Goal: Task Accomplishment & Management: Use online tool/utility

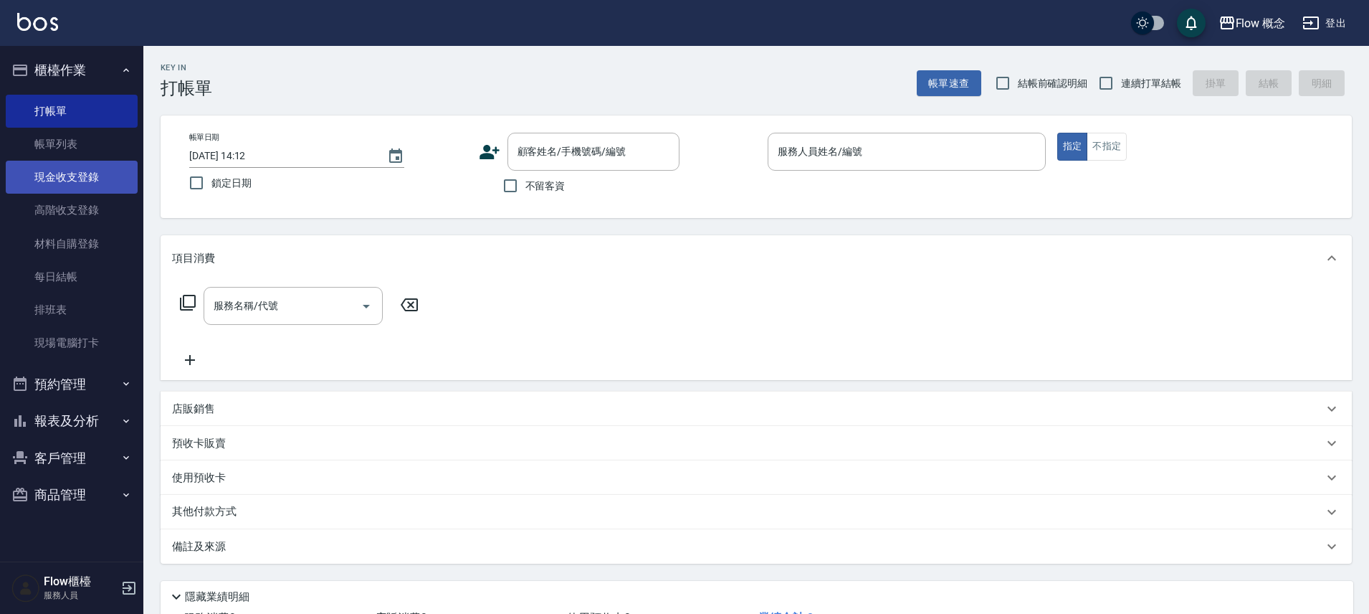
click at [106, 178] on link "現金收支登錄" at bounding box center [72, 177] width 132 height 33
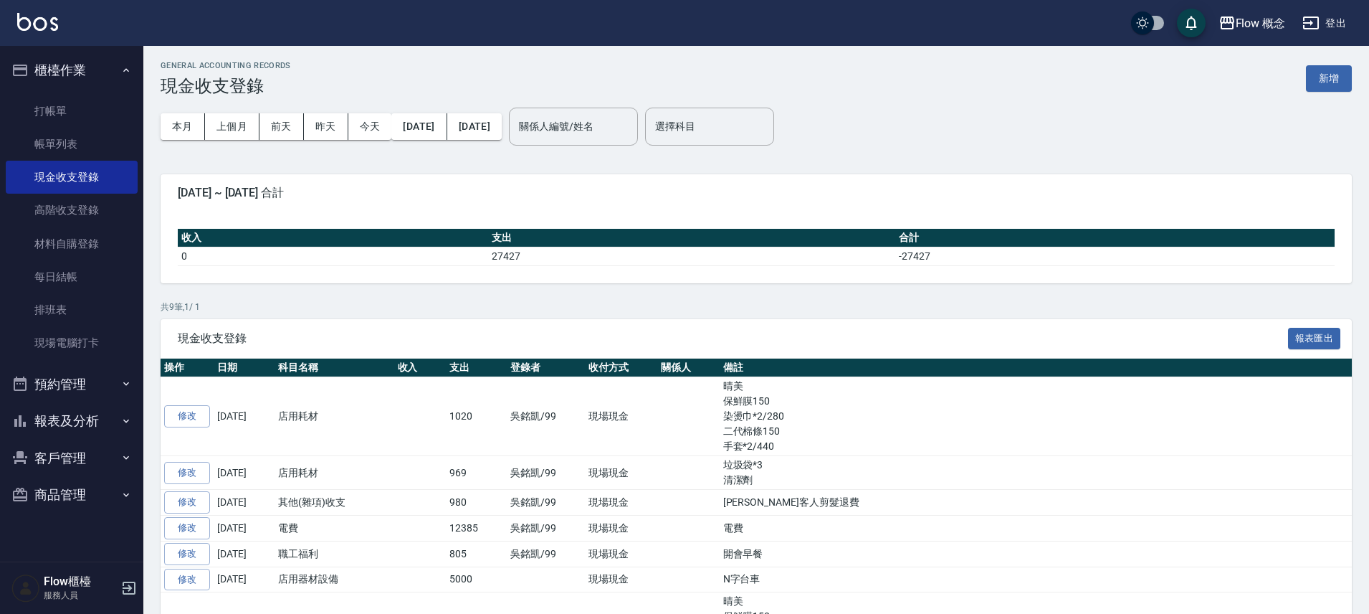
drag, startPoint x: 499, startPoint y: 209, endPoint x: 520, endPoint y: 164, distance: 50.0
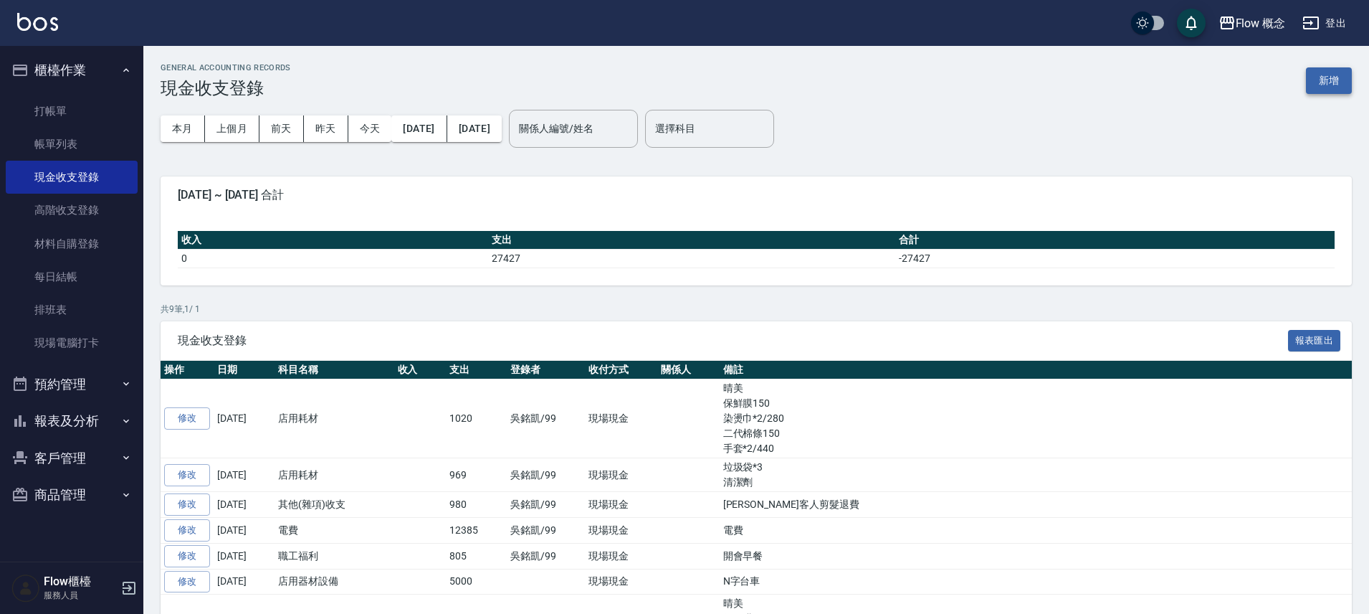
click at [1336, 86] on button "新增" at bounding box center [1329, 80] width 46 height 27
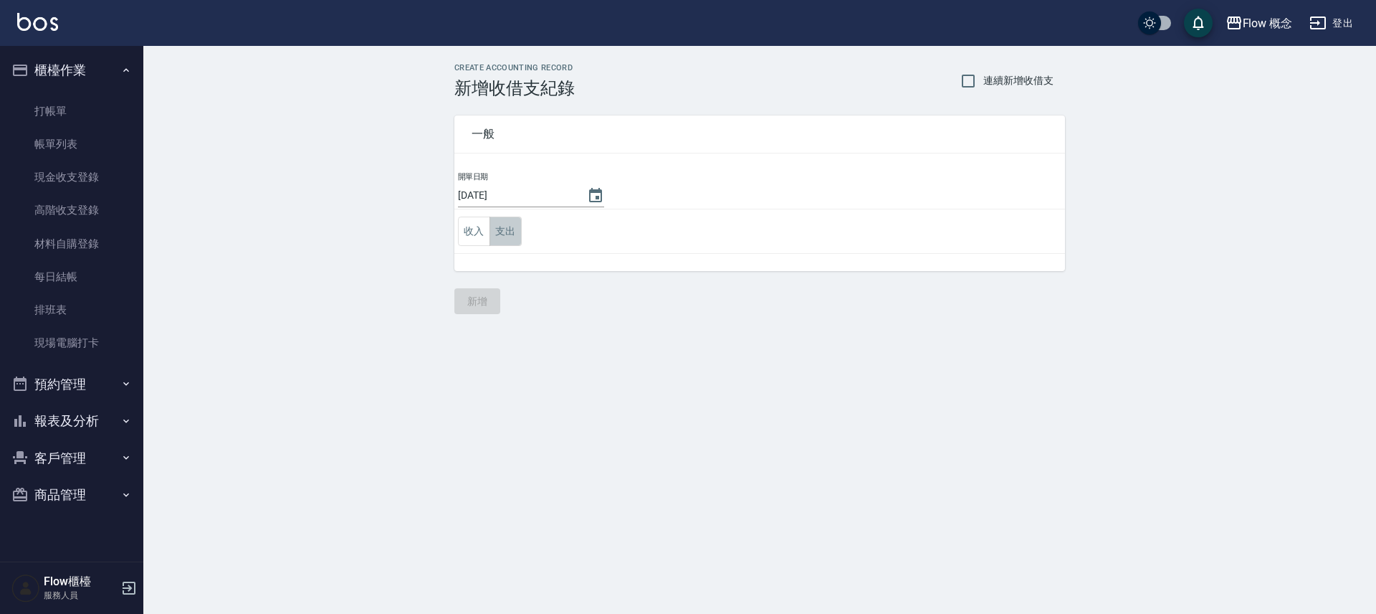
click at [511, 234] on button "支出" at bounding box center [506, 230] width 32 height 29
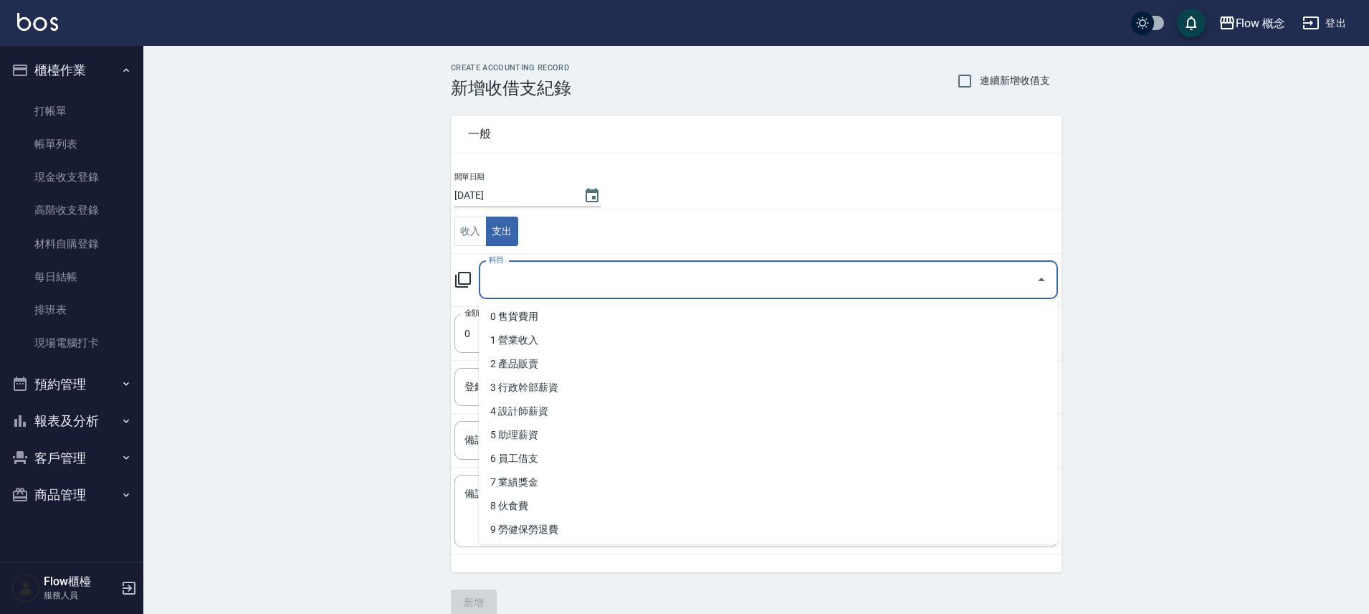
click at [535, 287] on input "科目" at bounding box center [757, 279] width 545 height 25
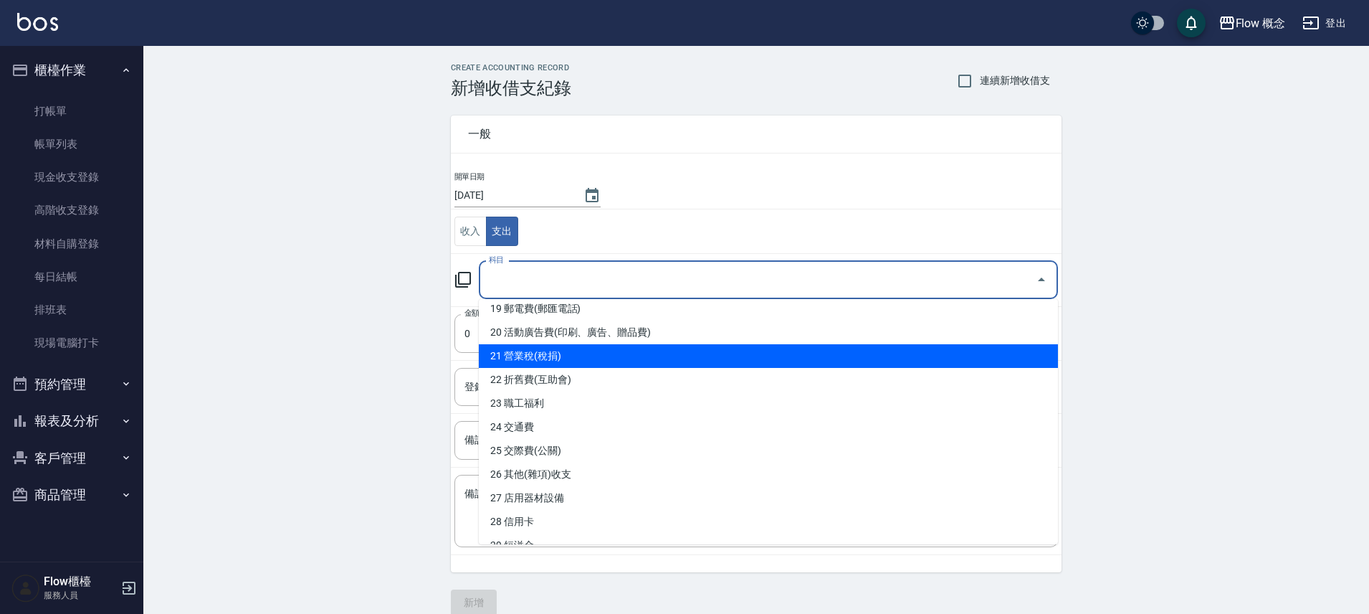
scroll to position [480, 0]
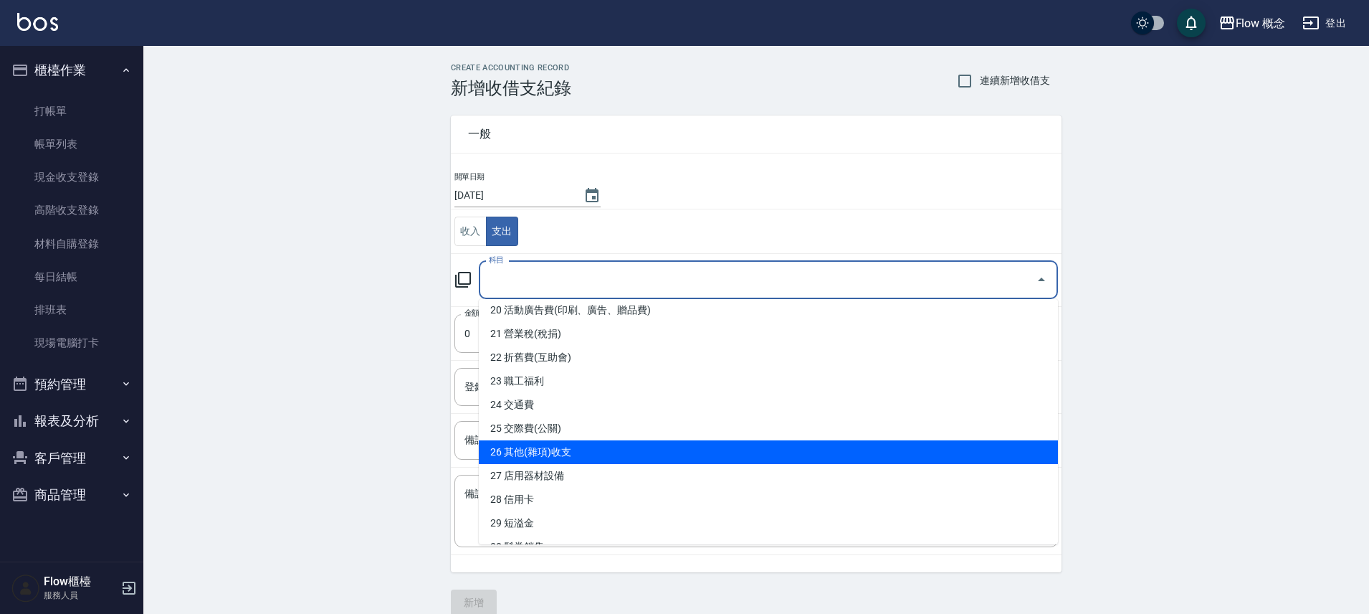
click at [563, 447] on li "26 其他(雜項)收支" at bounding box center [768, 452] width 579 height 24
type input "26 其他(雜項)收支"
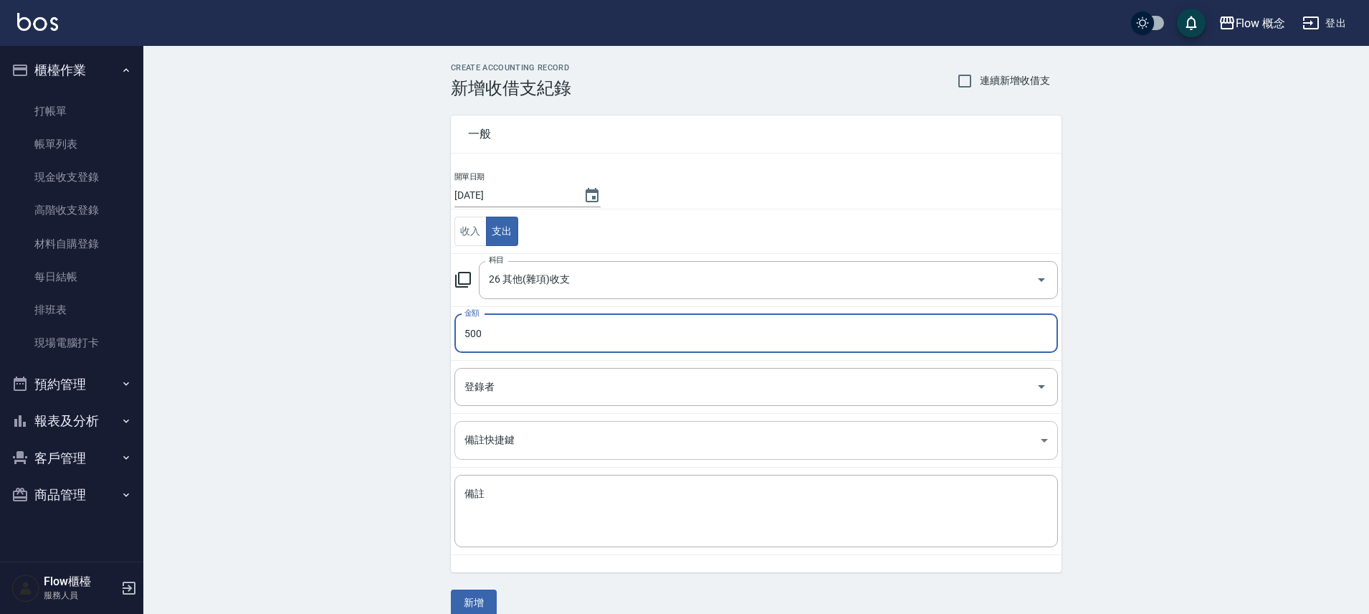
type input "500"
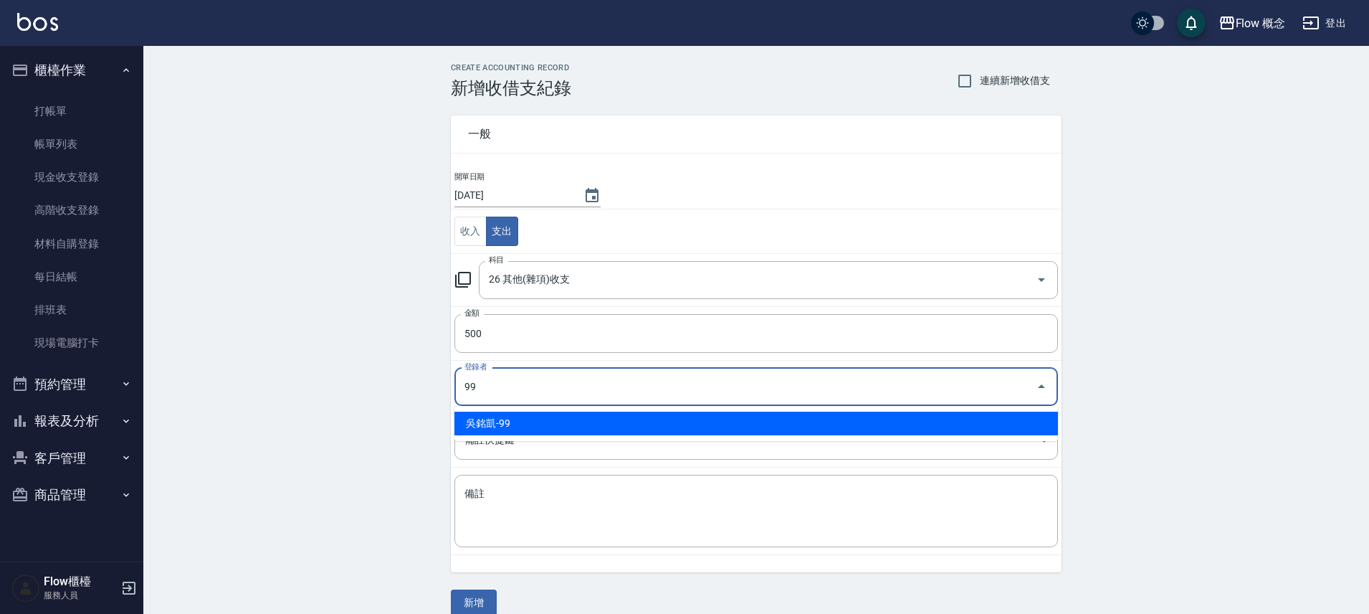
type input "吳銘凱-99"
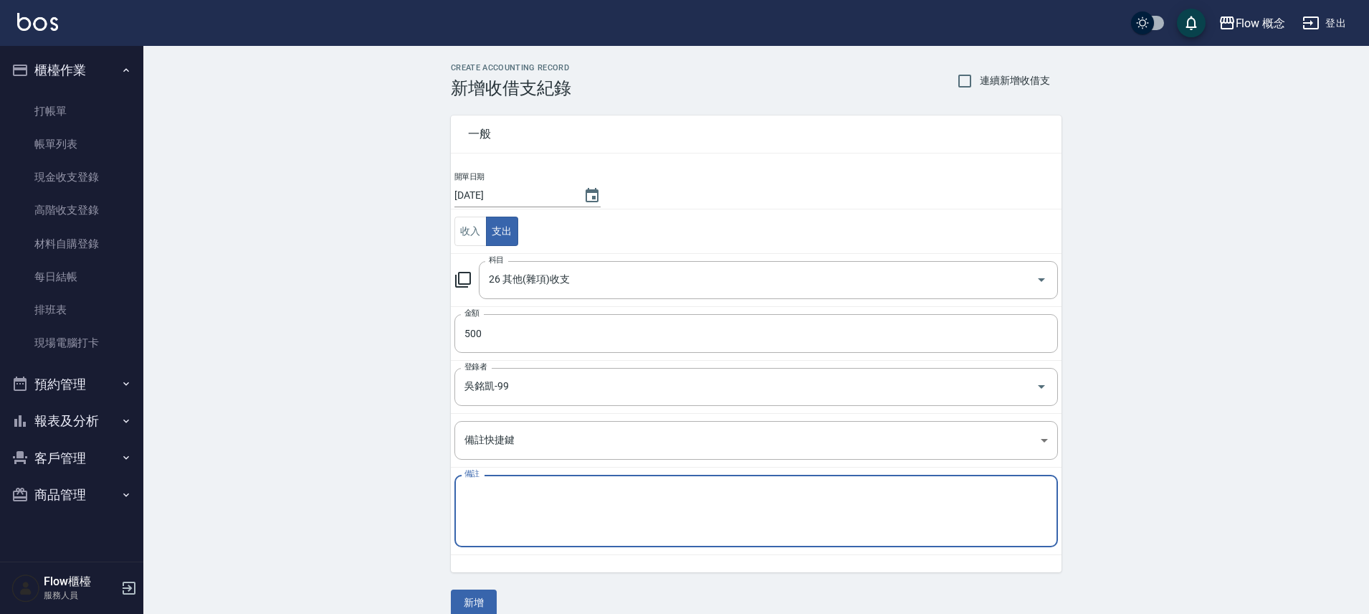
click at [528, 507] on textarea "備註" at bounding box center [755, 511] width 583 height 49
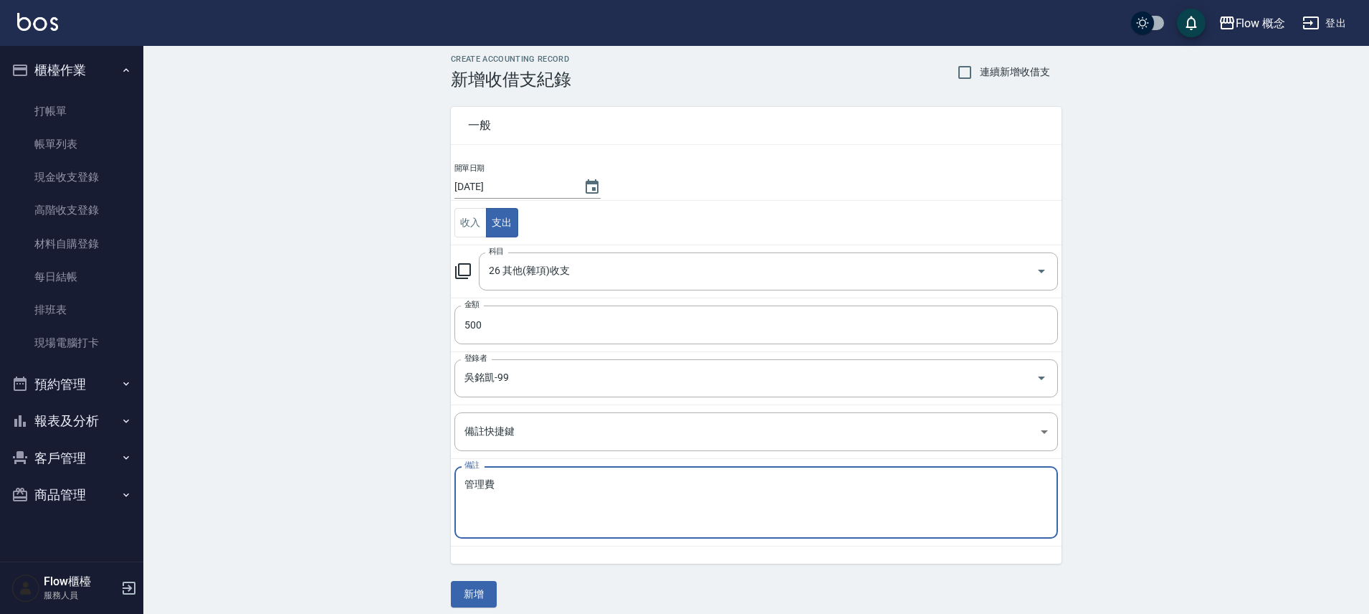
scroll to position [19, 0]
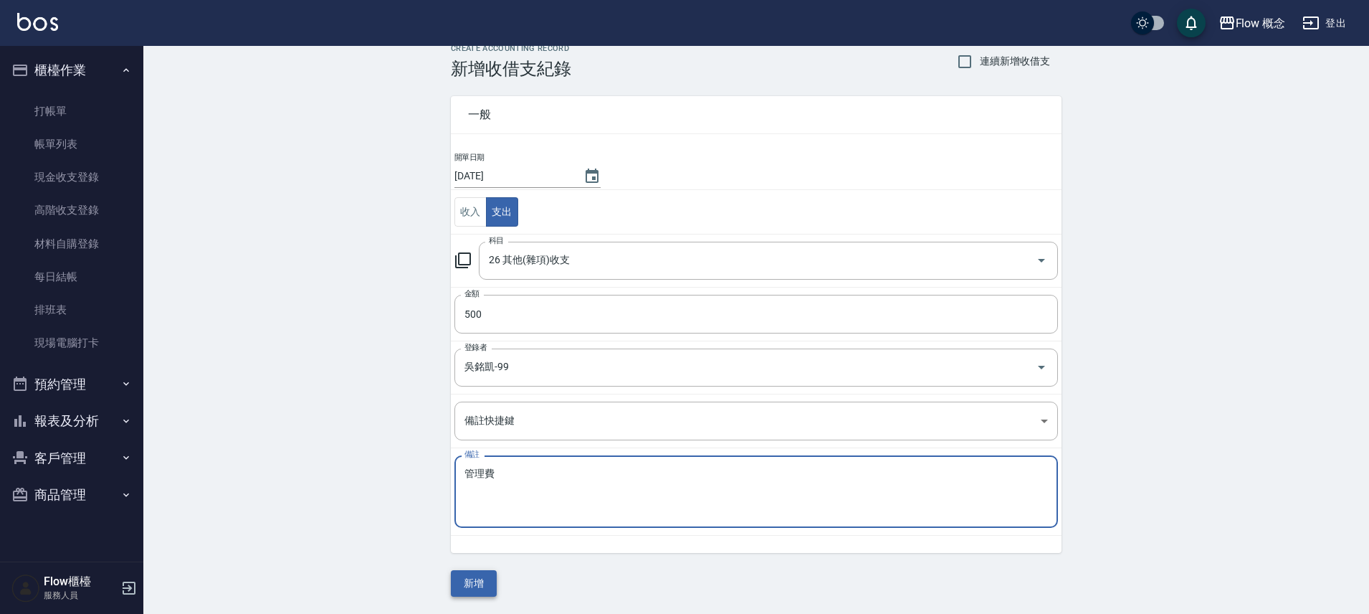
type textarea "管理費"
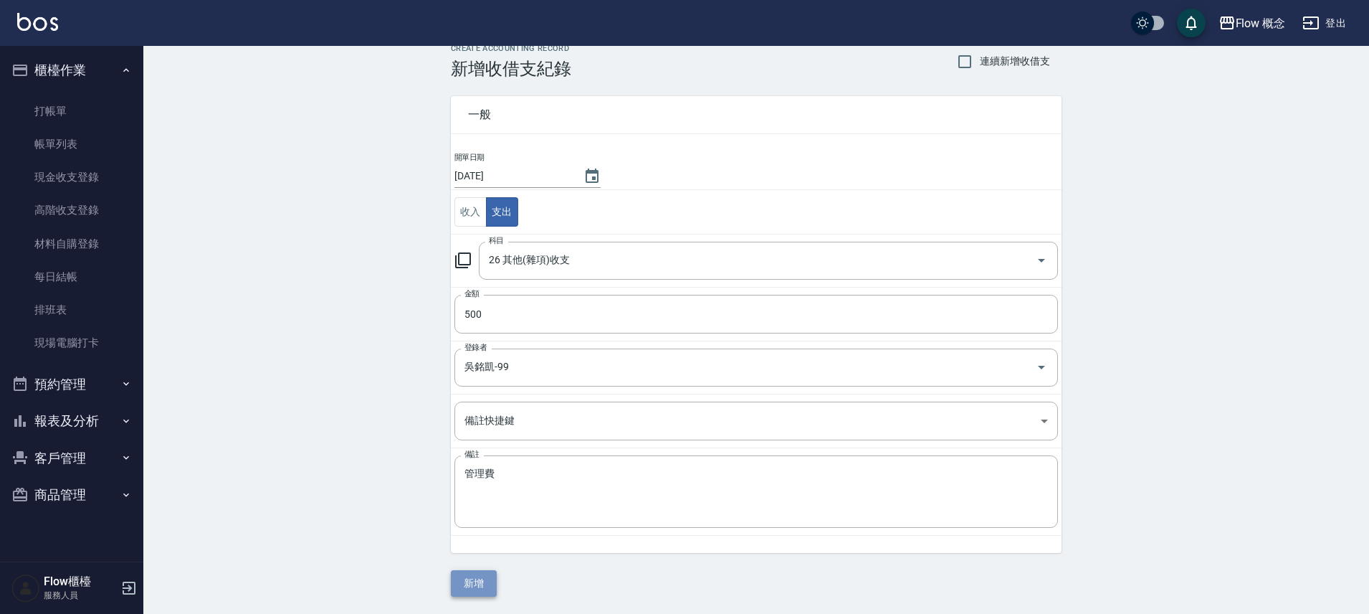
click at [477, 570] on button "新增" at bounding box center [474, 583] width 46 height 27
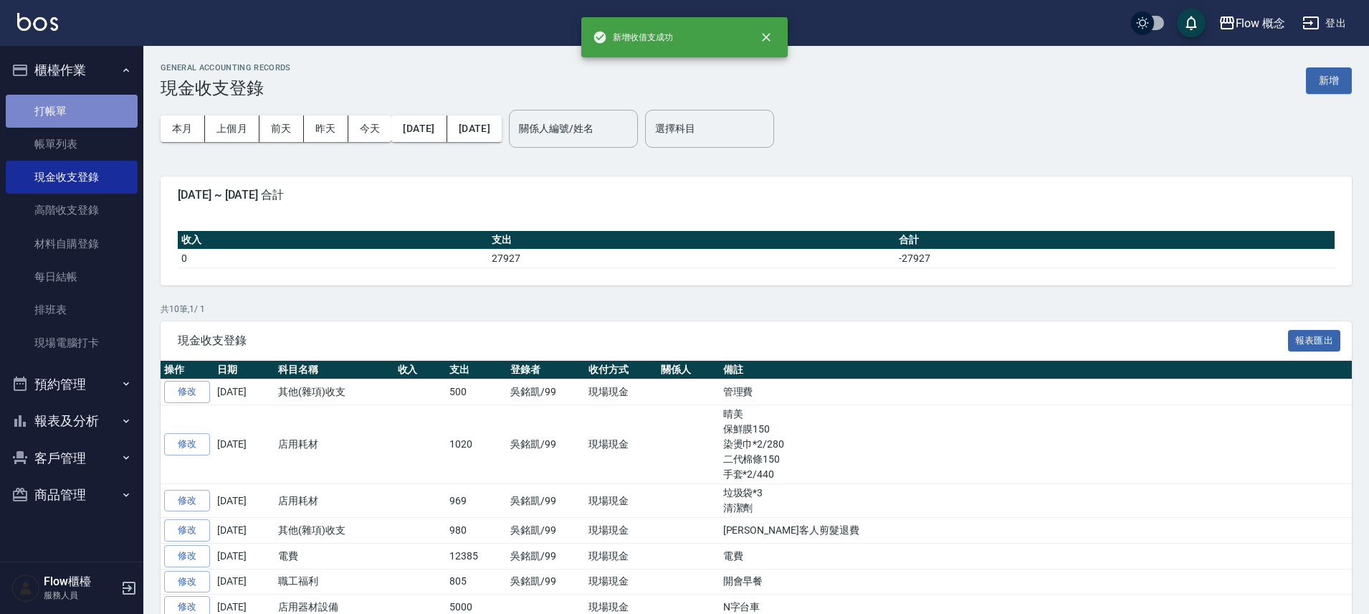
click at [88, 114] on link "打帳單" at bounding box center [72, 111] width 132 height 33
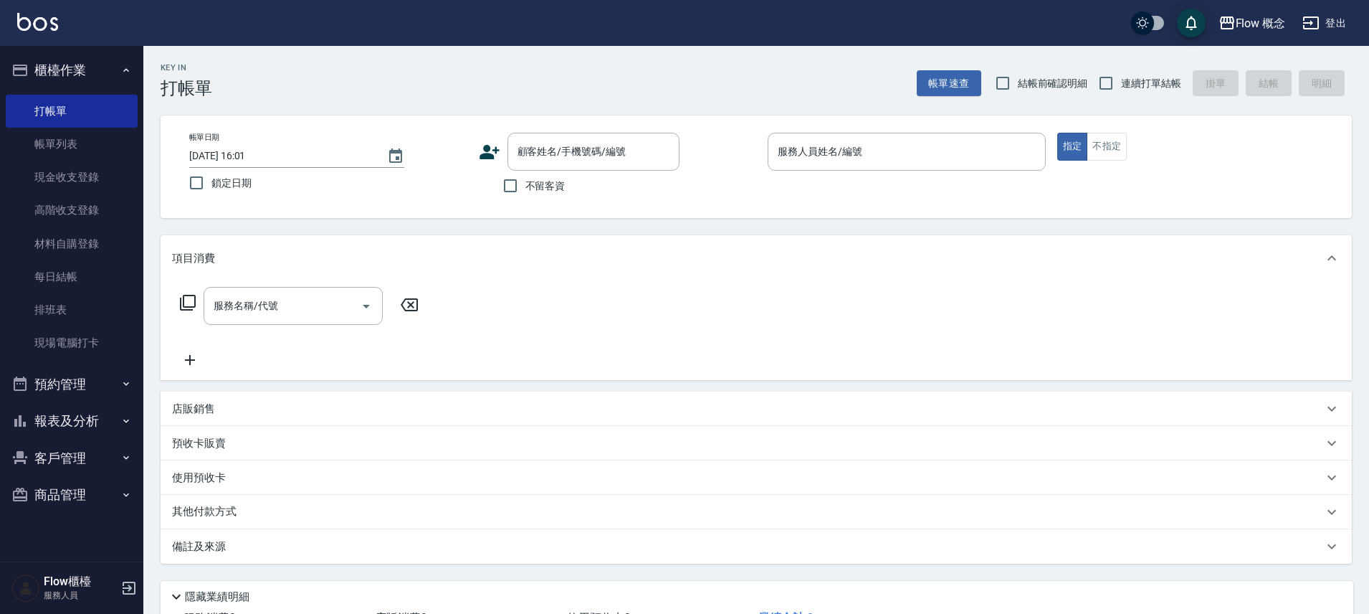
click at [1009, 359] on div "服務名稱/代號 服務名稱/代號" at bounding box center [756, 330] width 1191 height 99
click at [1008, 362] on div "服務名稱/代號 服務名稱/代號" at bounding box center [756, 330] width 1191 height 99
click at [842, 170] on div "服務人員姓名/編號" at bounding box center [907, 152] width 278 height 38
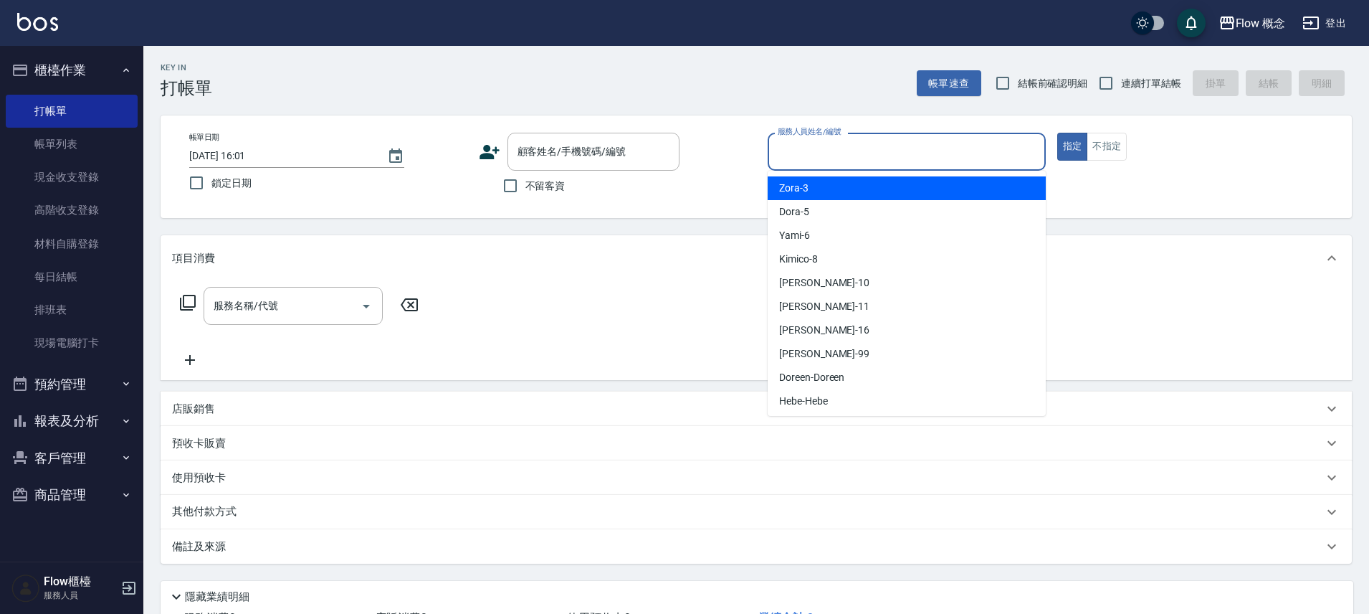
click at [656, 257] on div "項目消費" at bounding box center [747, 258] width 1151 height 15
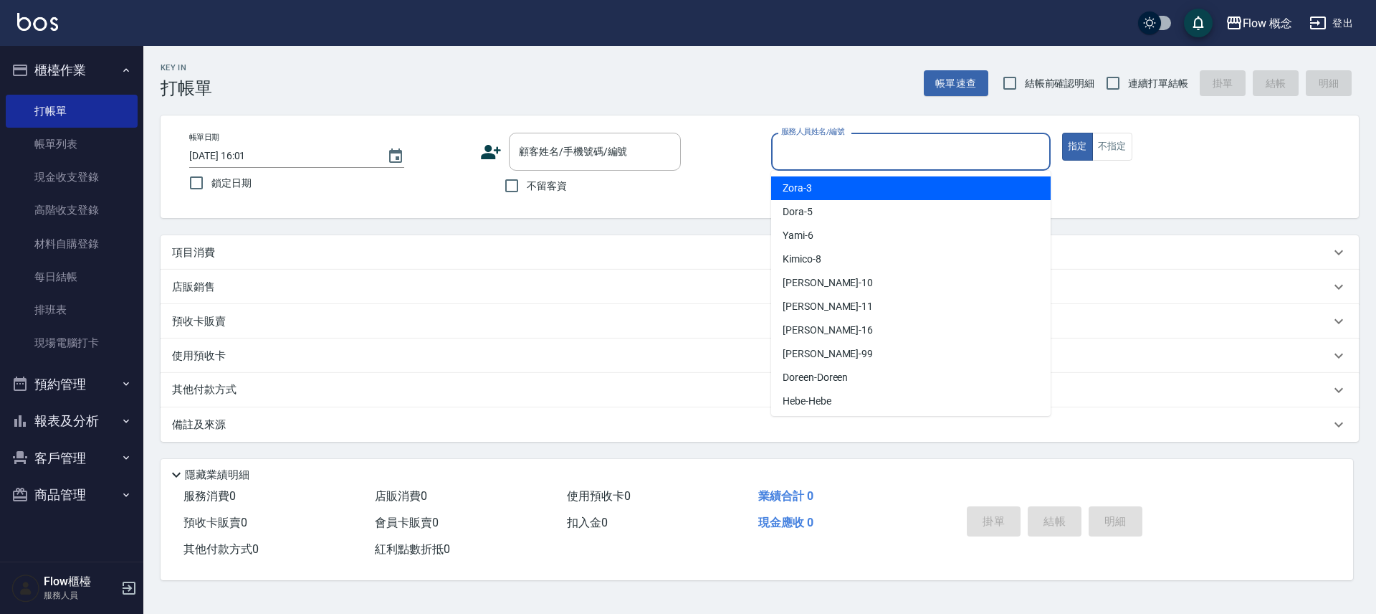
click at [872, 153] on input "服務人員姓名/編號" at bounding box center [911, 151] width 267 height 25
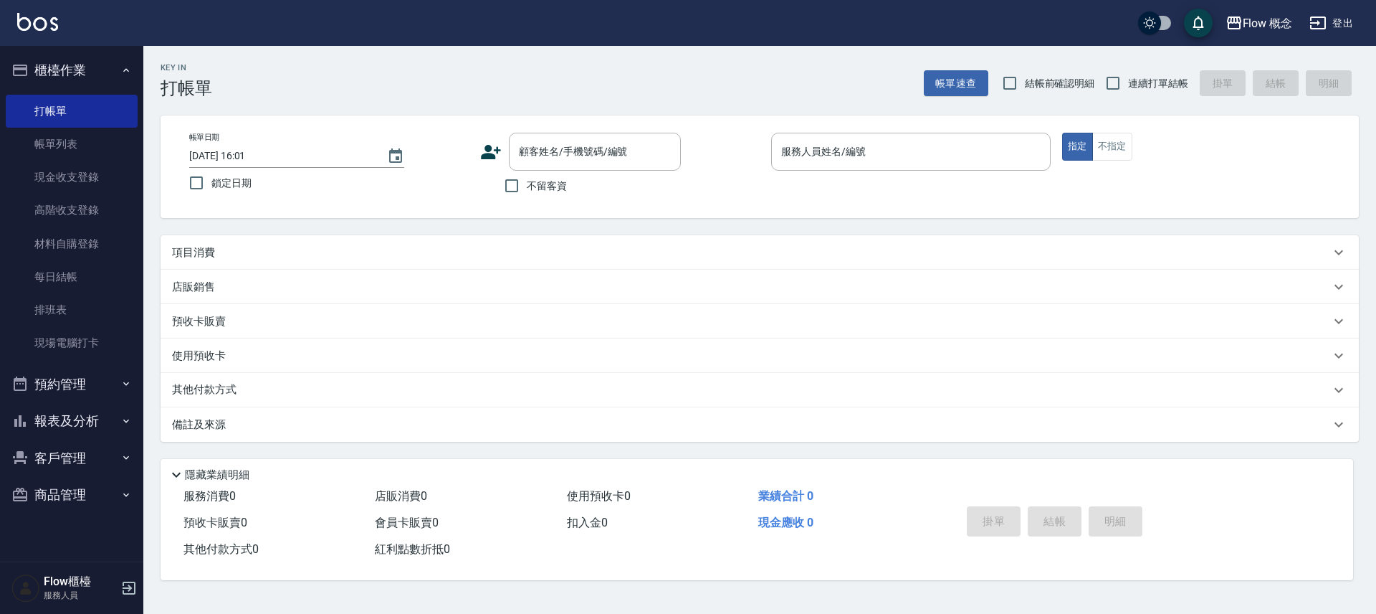
click at [307, 253] on div "項目消費" at bounding box center [751, 252] width 1158 height 15
